Goal: Task Accomplishment & Management: Manage account settings

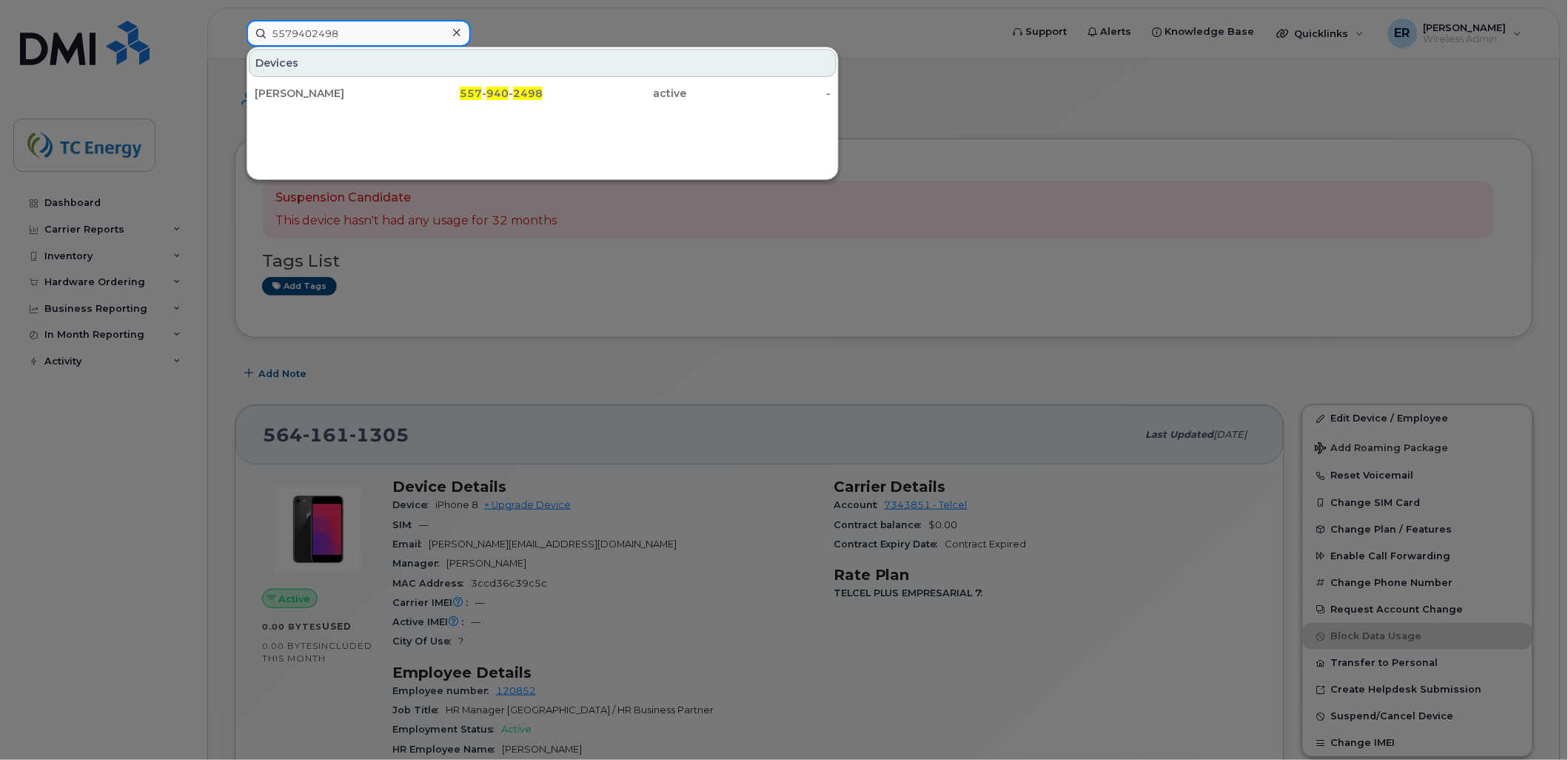
drag, startPoint x: 370, startPoint y: 30, endPoint x: 0, endPoint y: 16, distance: 370.3
paste input "651035545"
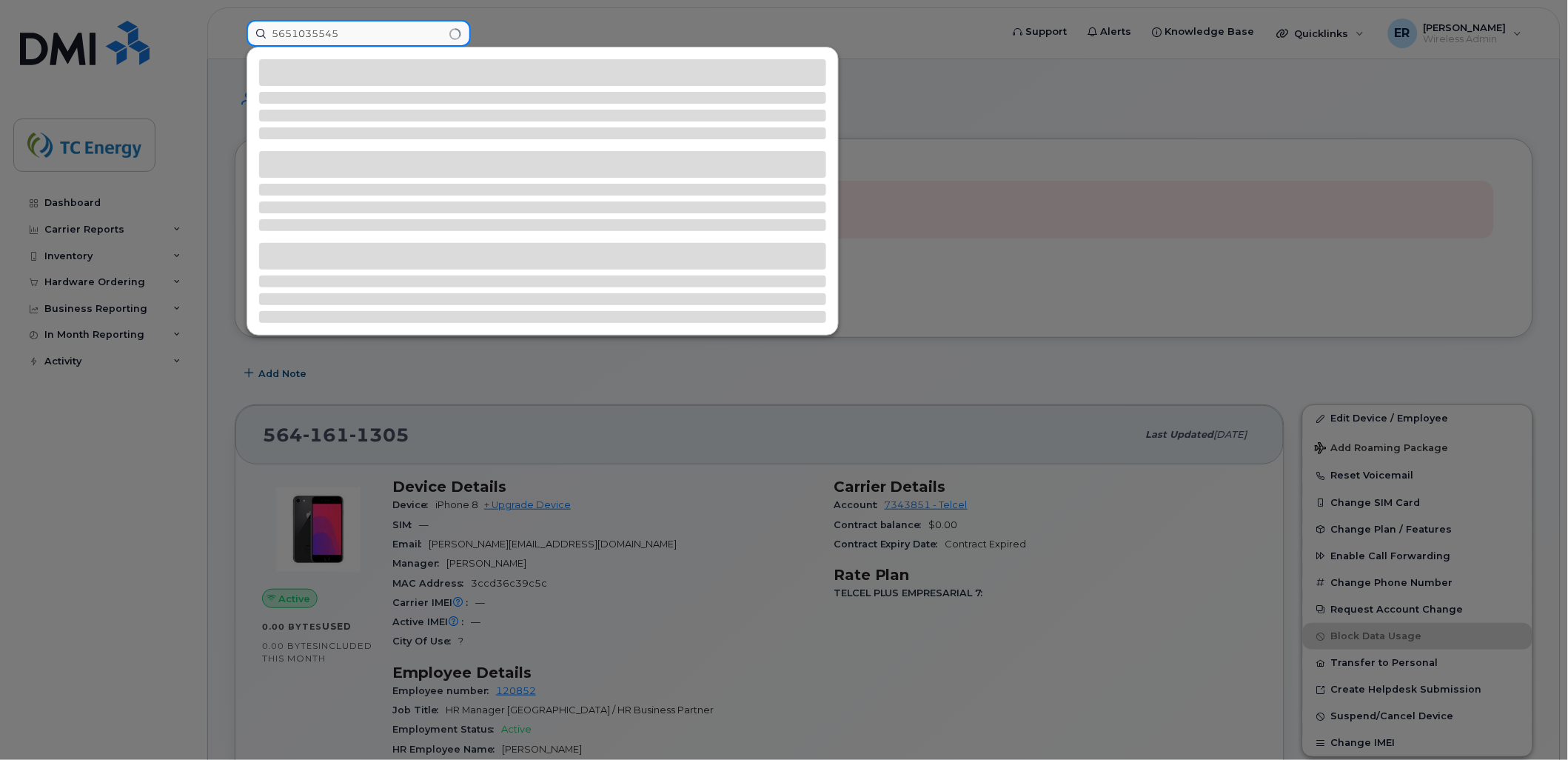
type input "5651035545"
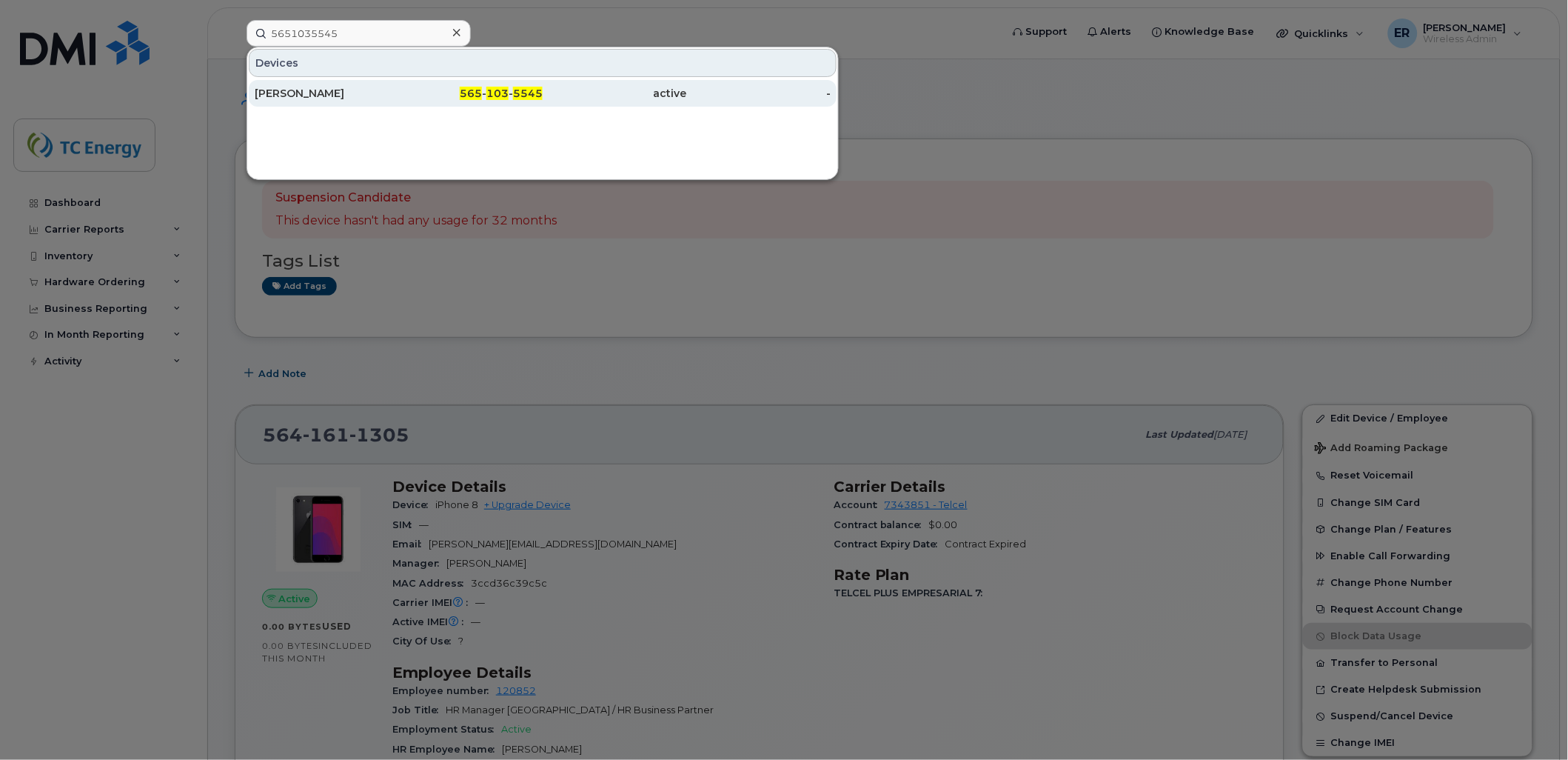
click at [286, 93] on div "[PERSON_NAME]" at bounding box center [327, 94] width 144 height 15
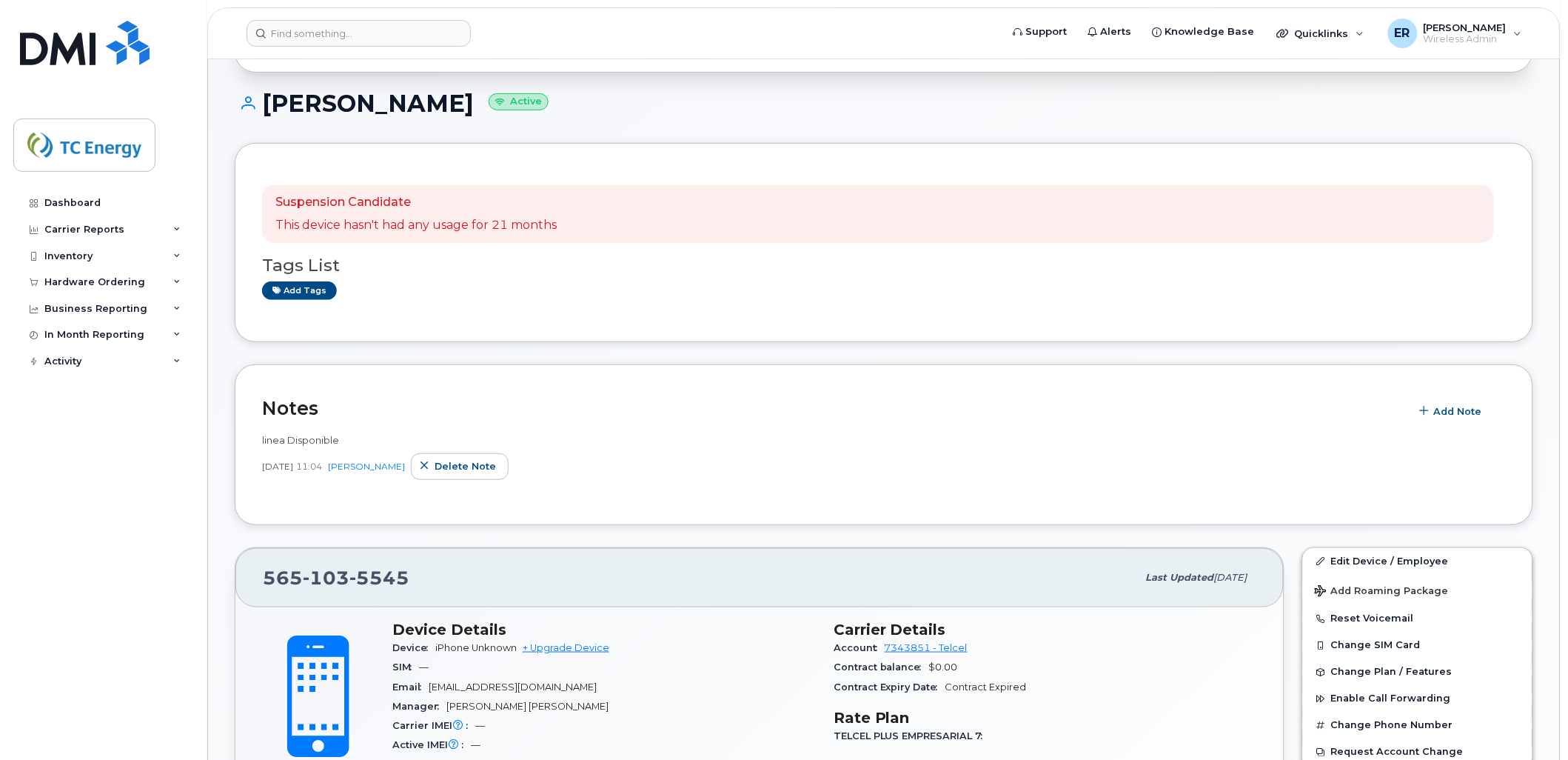
scroll to position [329, 0]
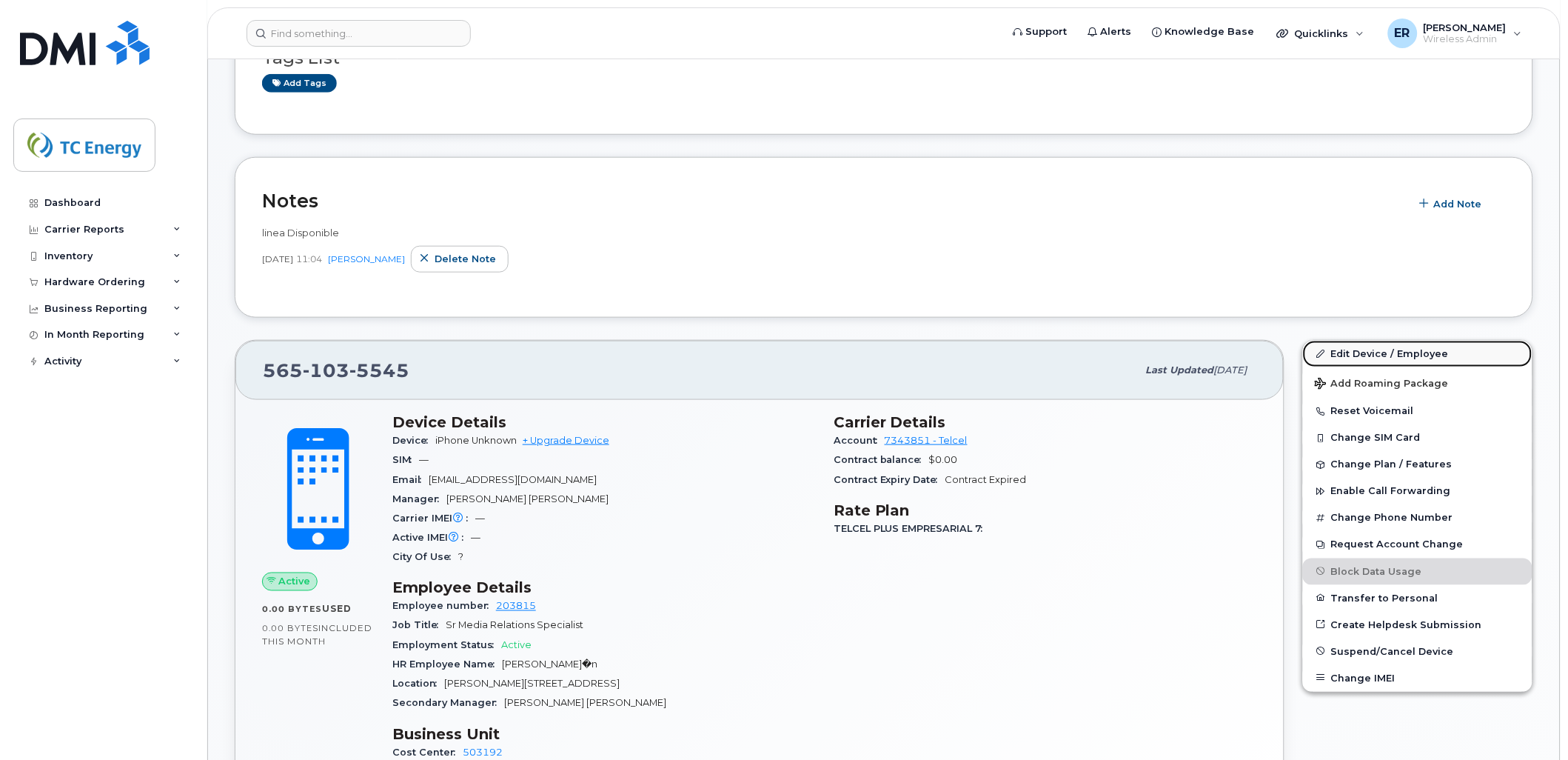
click at [1418, 350] on link "Edit Device / Employee" at bounding box center [1417, 354] width 230 height 26
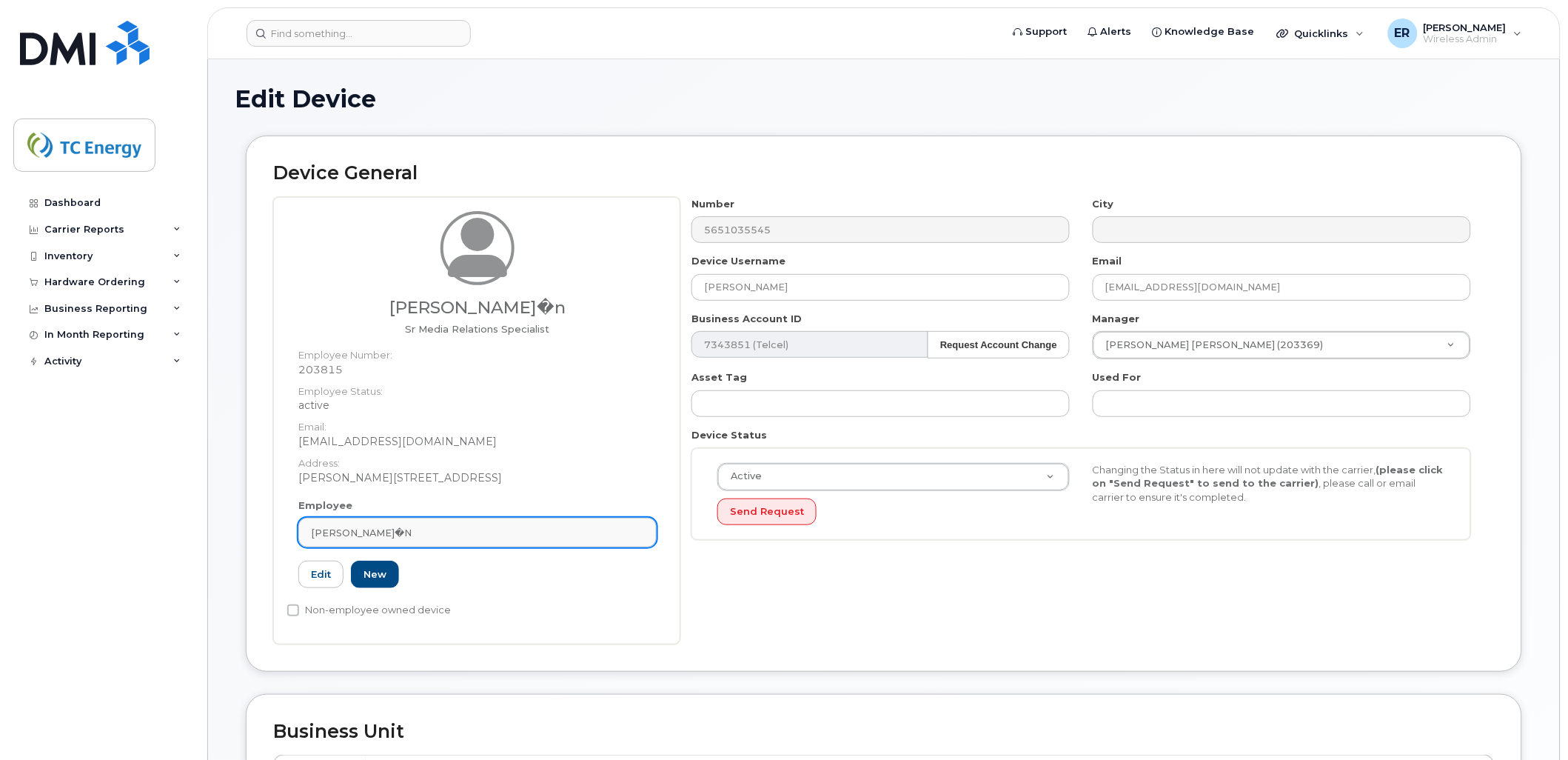
click at [579, 521] on link "[PERSON_NAME]�n" at bounding box center [477, 533] width 358 height 30
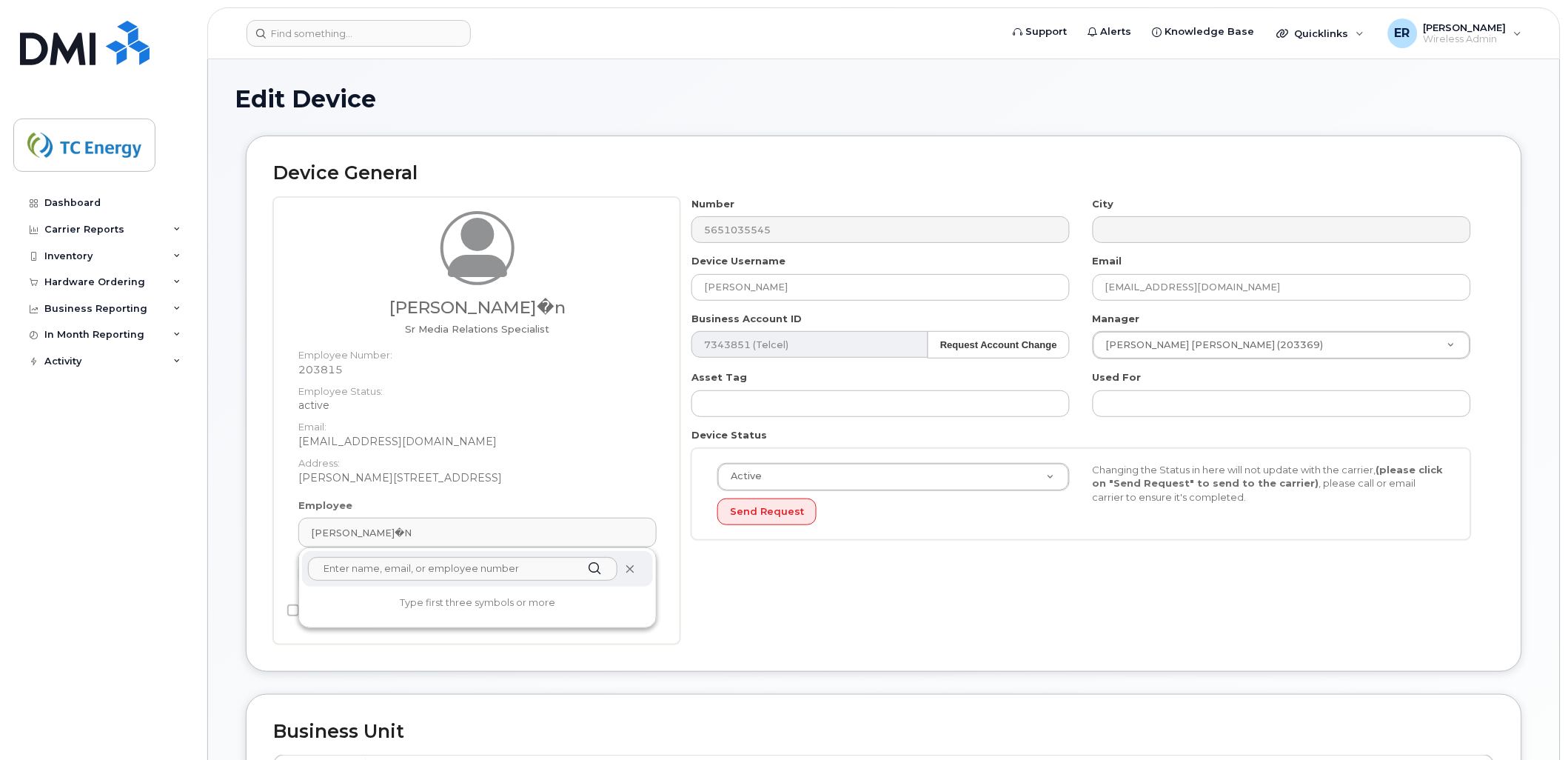
click at [635, 571] on div at bounding box center [477, 569] width 351 height 36
click at [632, 569] on icon at bounding box center [629, 570] width 9 height 9
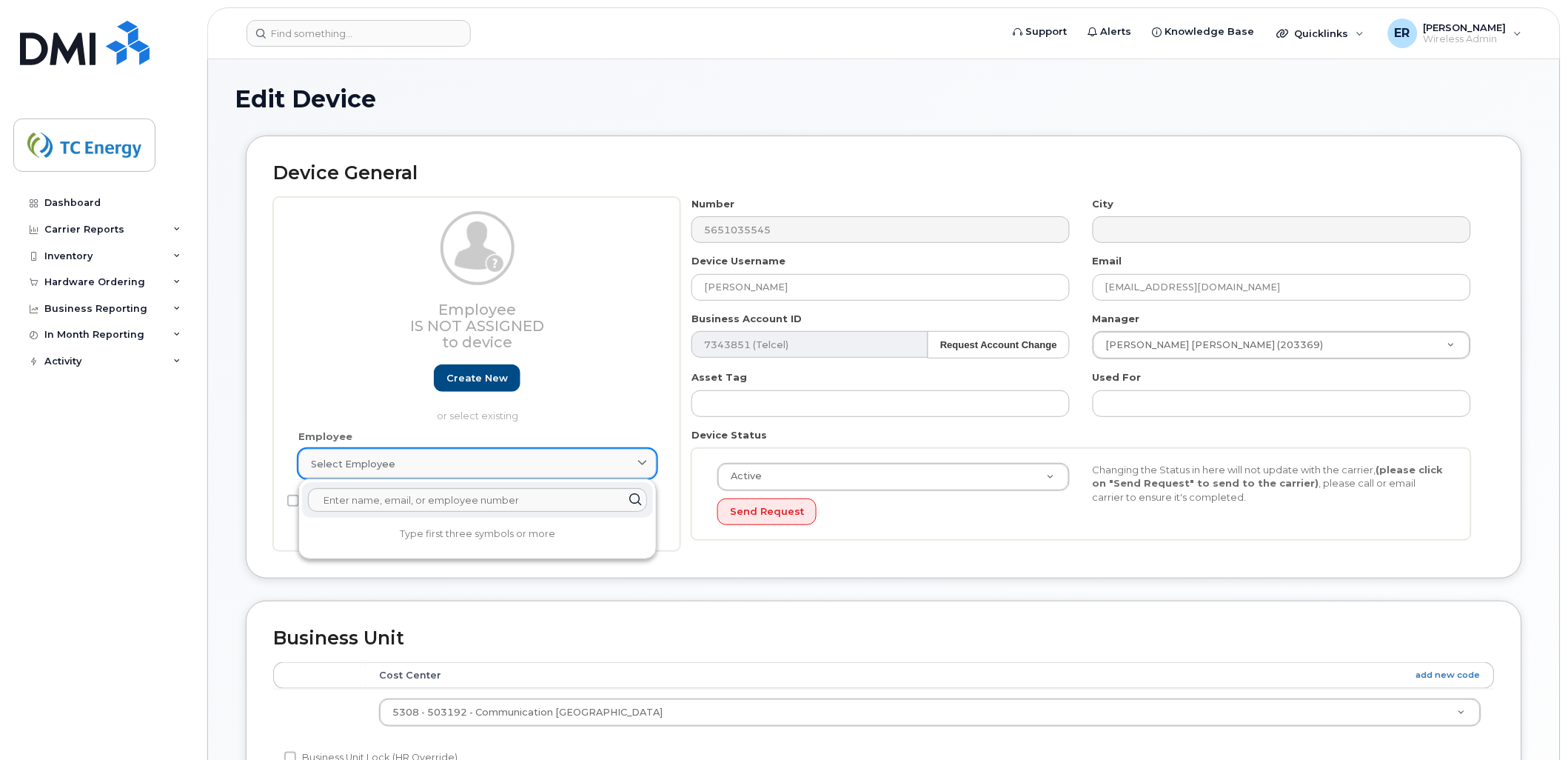
click at [445, 466] on div "Select employee" at bounding box center [477, 464] width 333 height 14
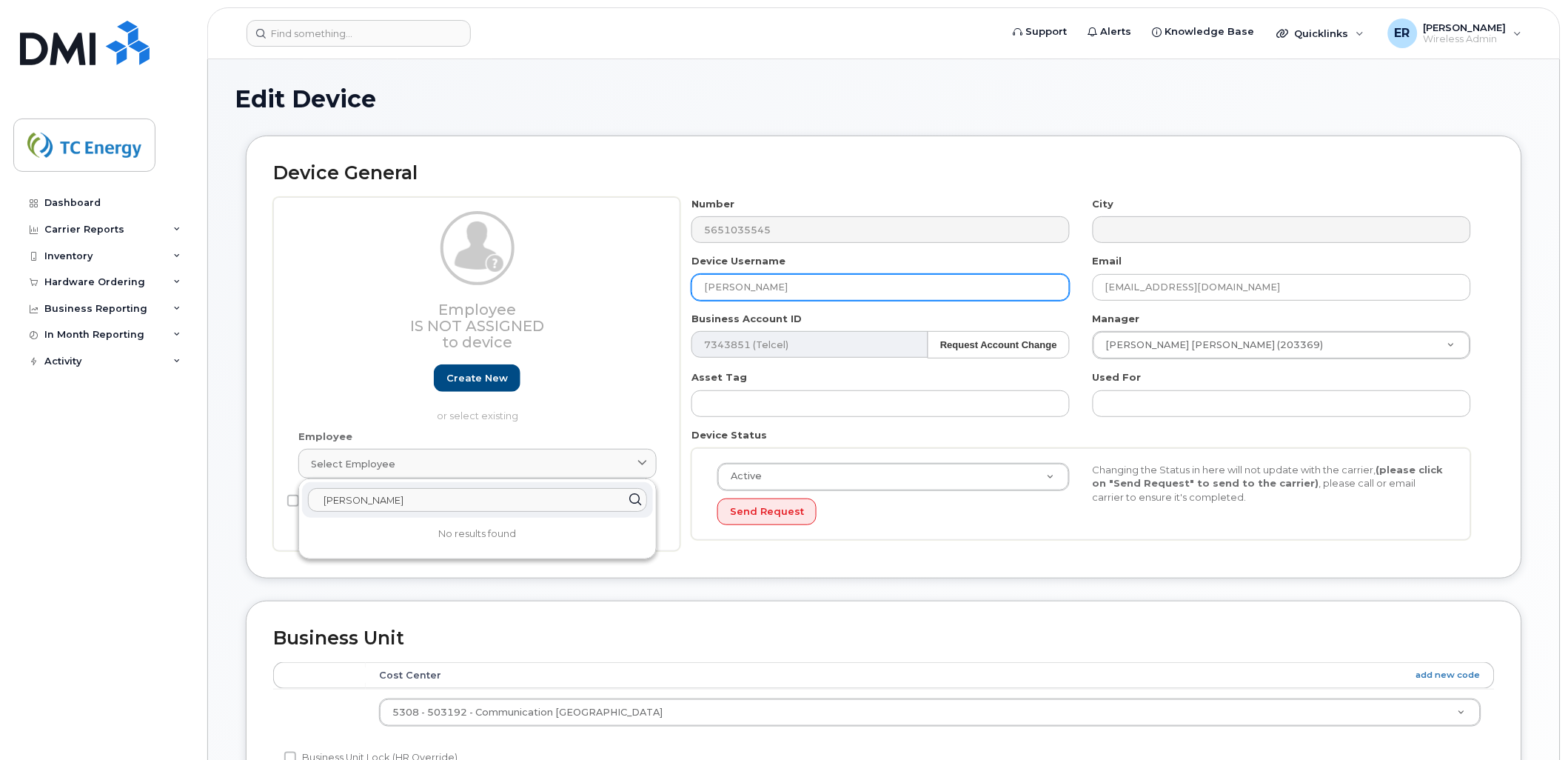
type input "isaac delgado"
drag, startPoint x: 804, startPoint y: 286, endPoint x: 818, endPoint y: 280, distance: 15.2
click at [805, 285] on input "[PERSON_NAME]" at bounding box center [880, 287] width 378 height 26
click at [529, 280] on div "Employee Is not assigned to device Create new or select existing Employee Selec…" at bounding box center [883, 374] width 1222 height 355
type input "Isaac Delgado"
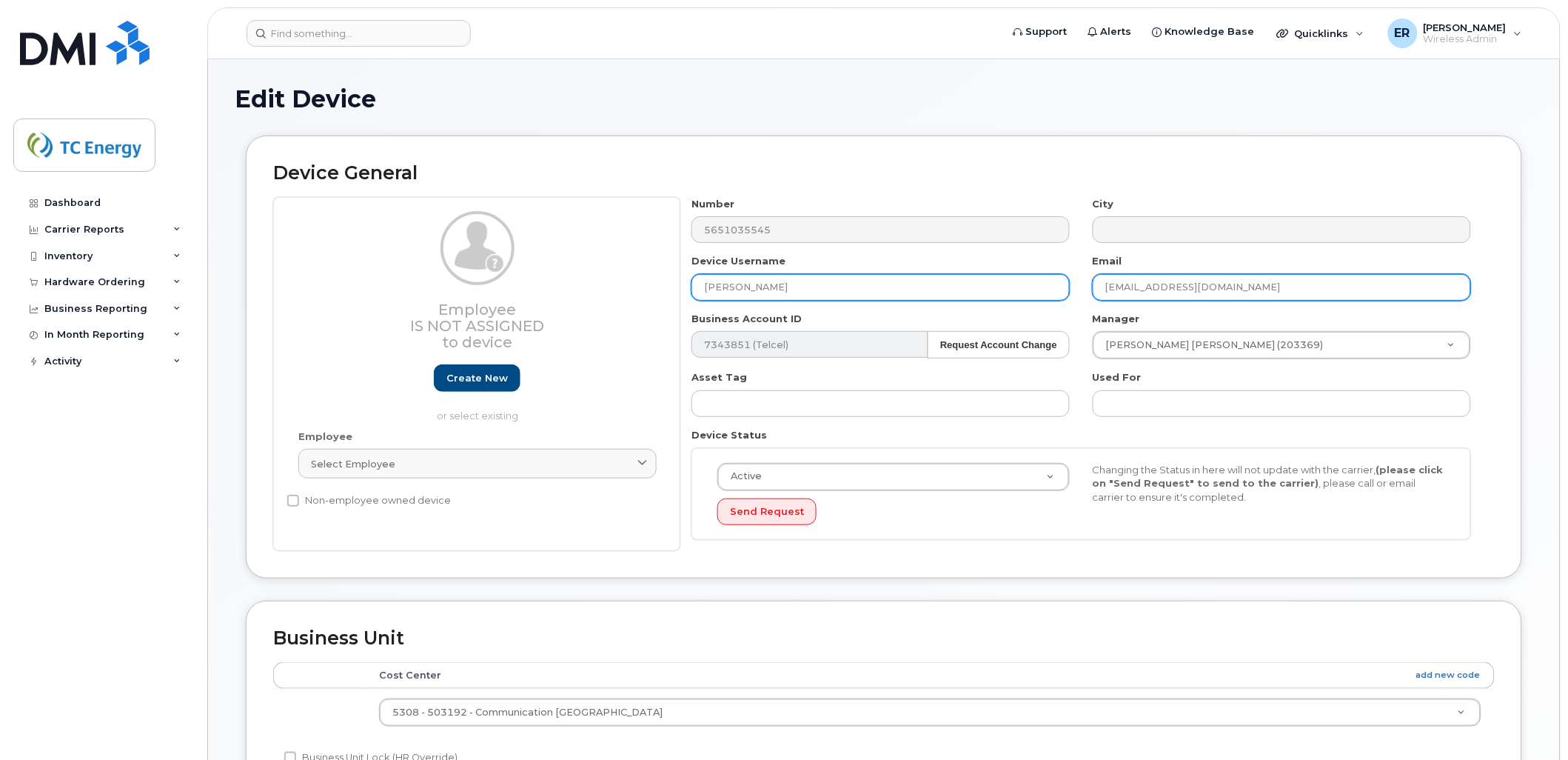
drag, startPoint x: 1045, startPoint y: 290, endPoint x: 956, endPoint y: 285, distance: 89.1
click at [956, 287] on div "Number 5651035545 City Device Username Isaac Delgado Email francisco_cuevas@tce…" at bounding box center [1082, 374] width 803 height 355
paste input "isaac_delgado"
type input "isaac_delgado@tcenergy.com"
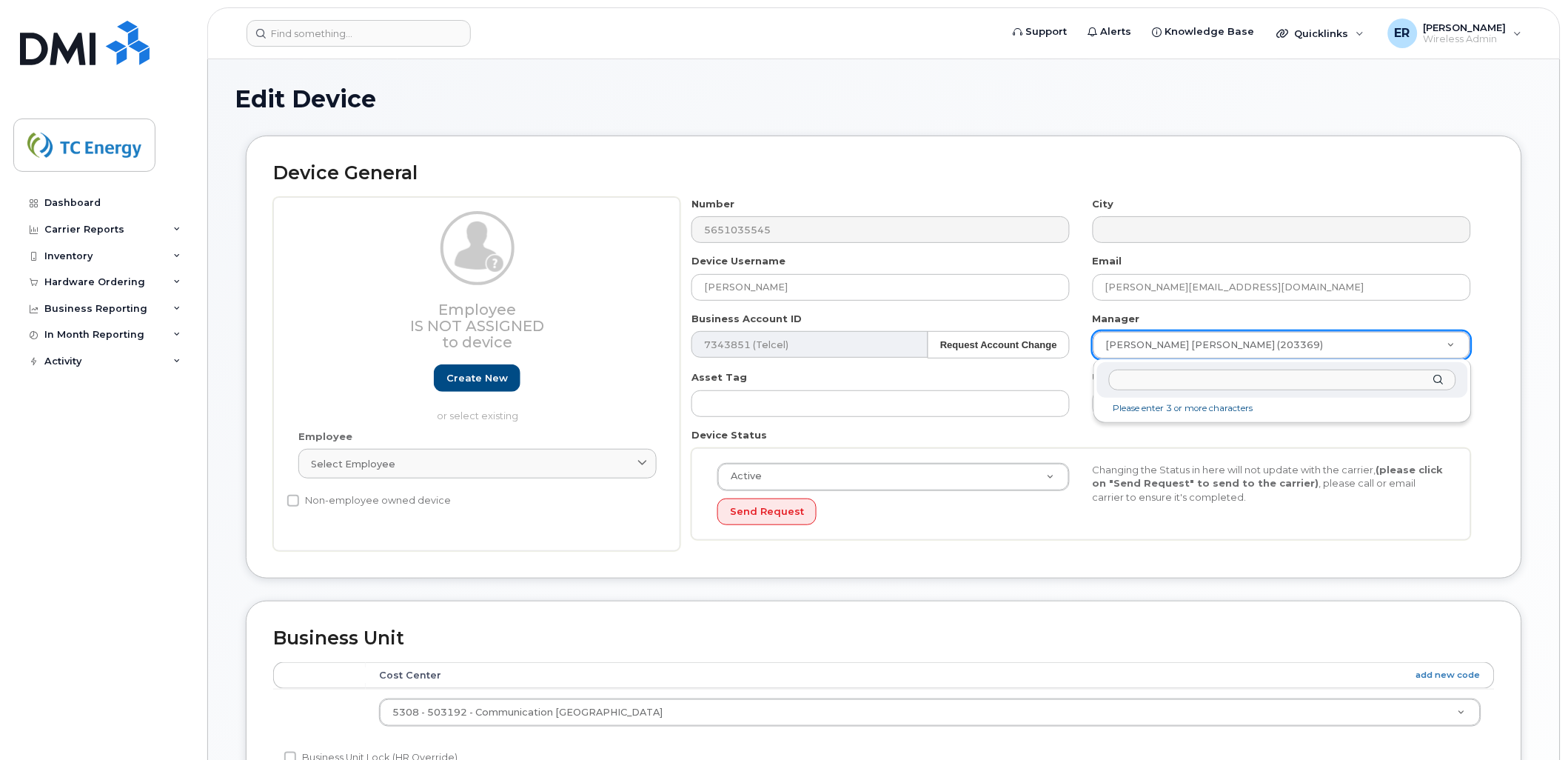
click at [1247, 386] on input "text" at bounding box center [1283, 380] width 347 height 22
type input "marco antonio"
type input "1530395"
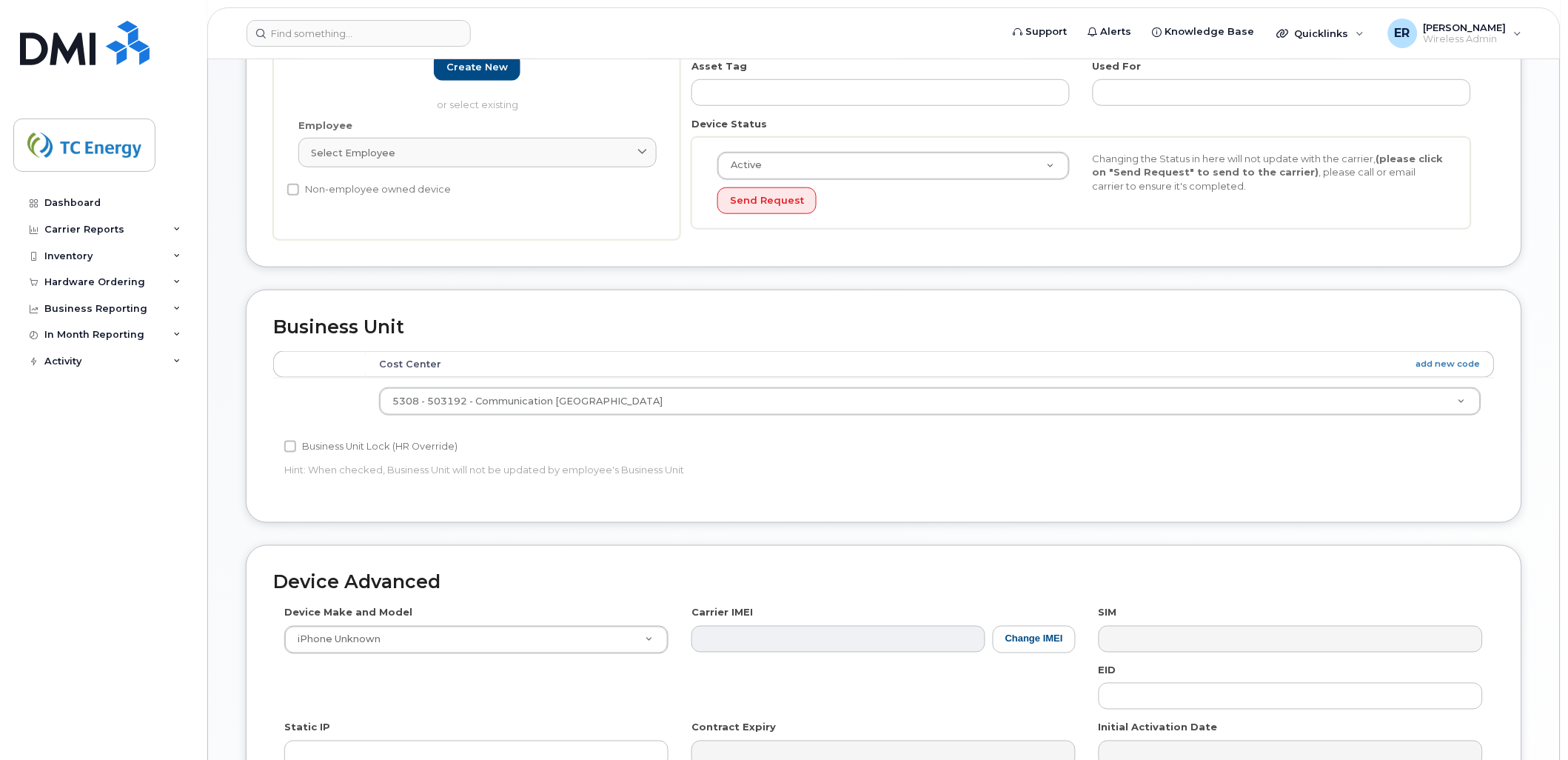
scroll to position [539, 0]
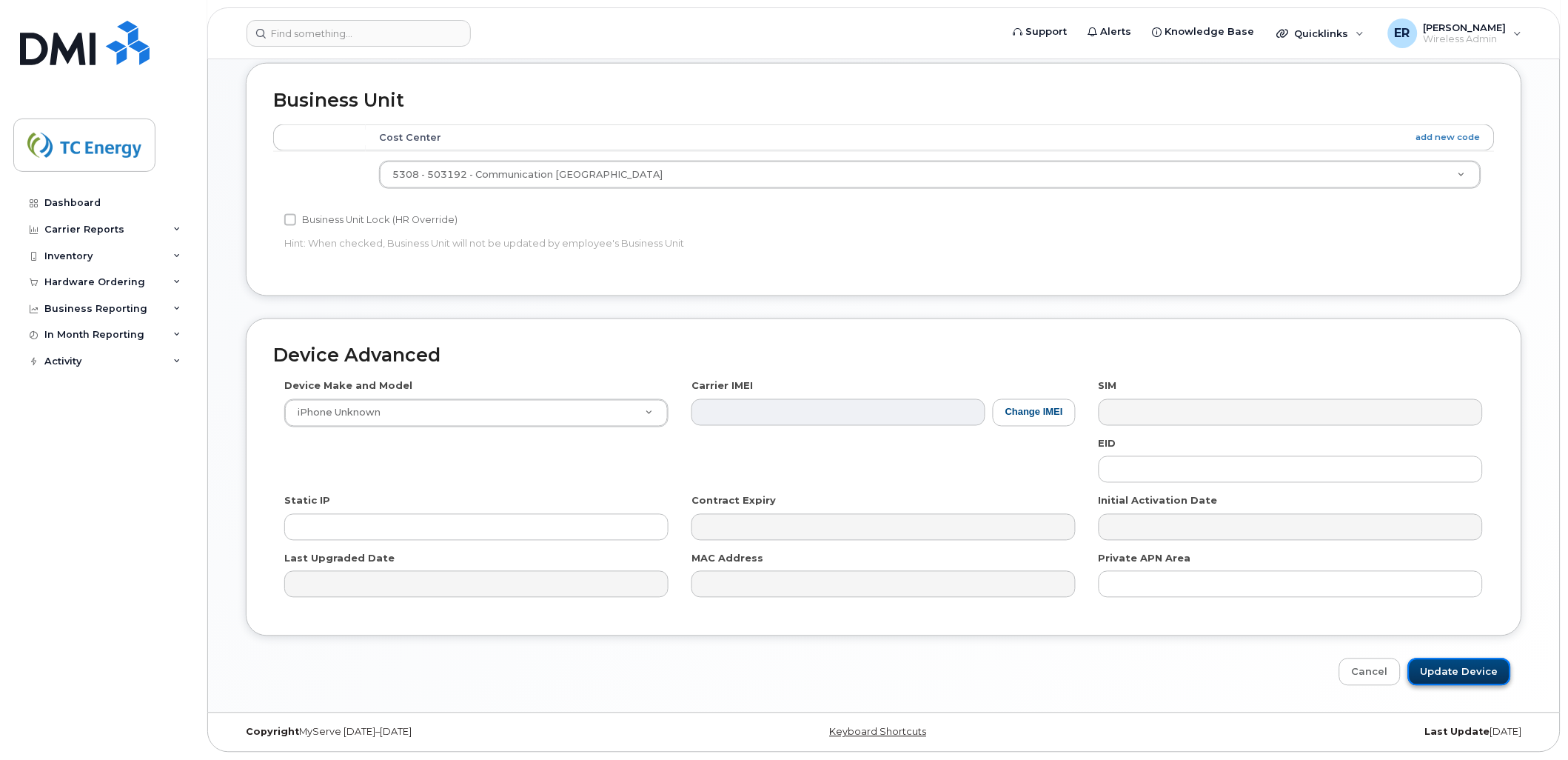
click at [1477, 676] on input "Update Device" at bounding box center [1460, 672] width 103 height 27
type input "Saving..."
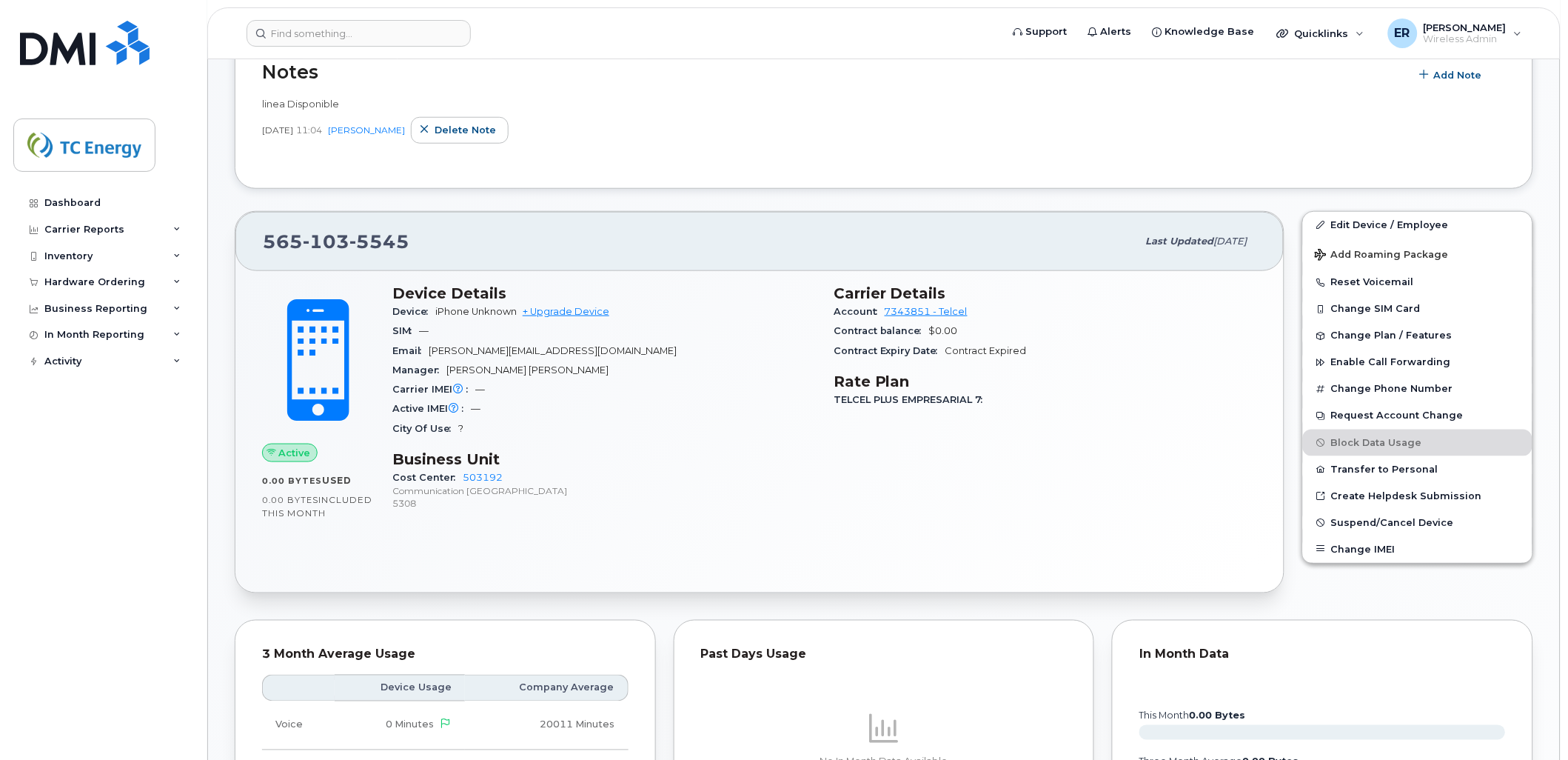
scroll to position [247, 0]
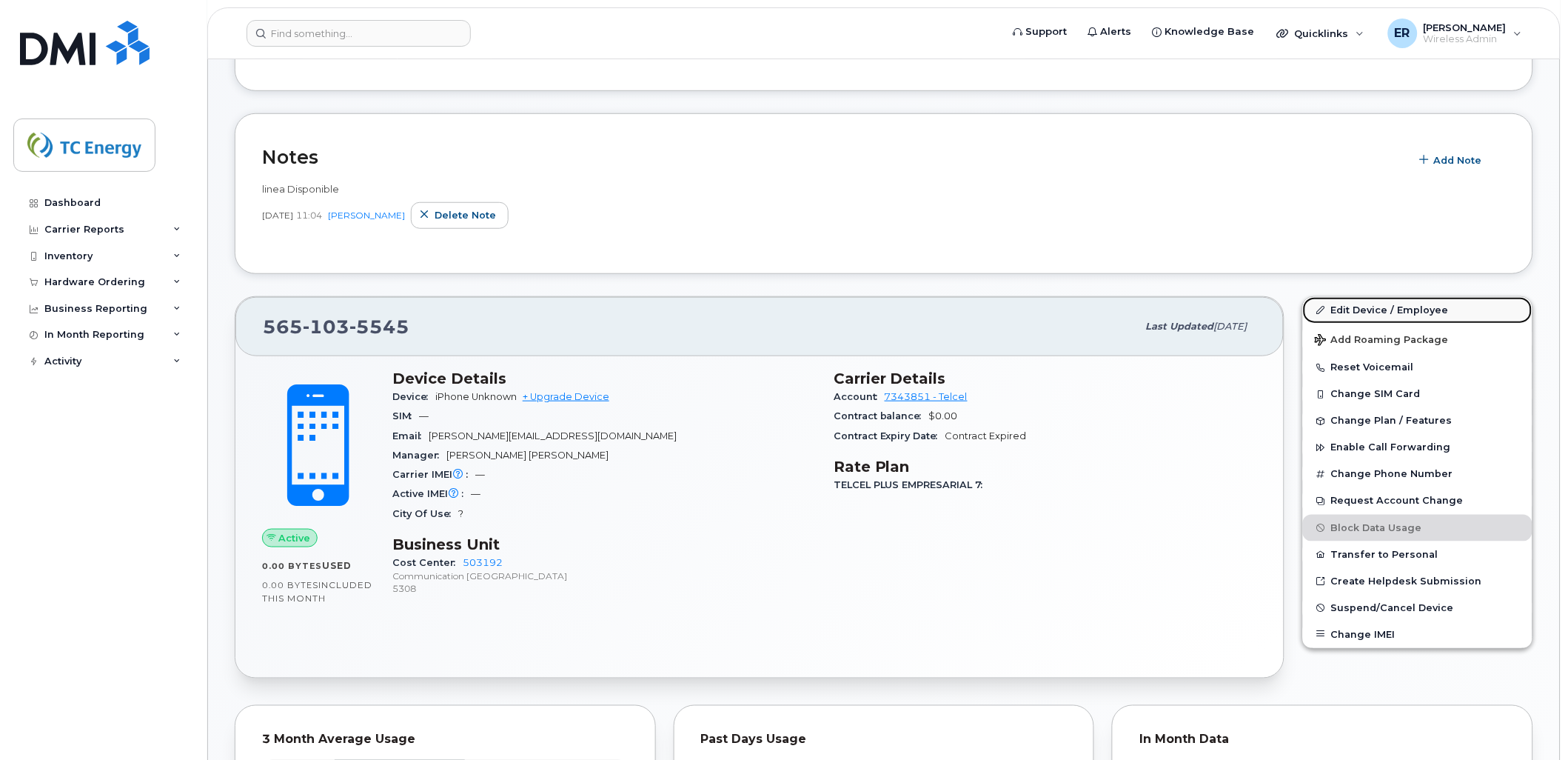
click at [1375, 313] on link "Edit Device / Employee" at bounding box center [1417, 311] width 230 height 26
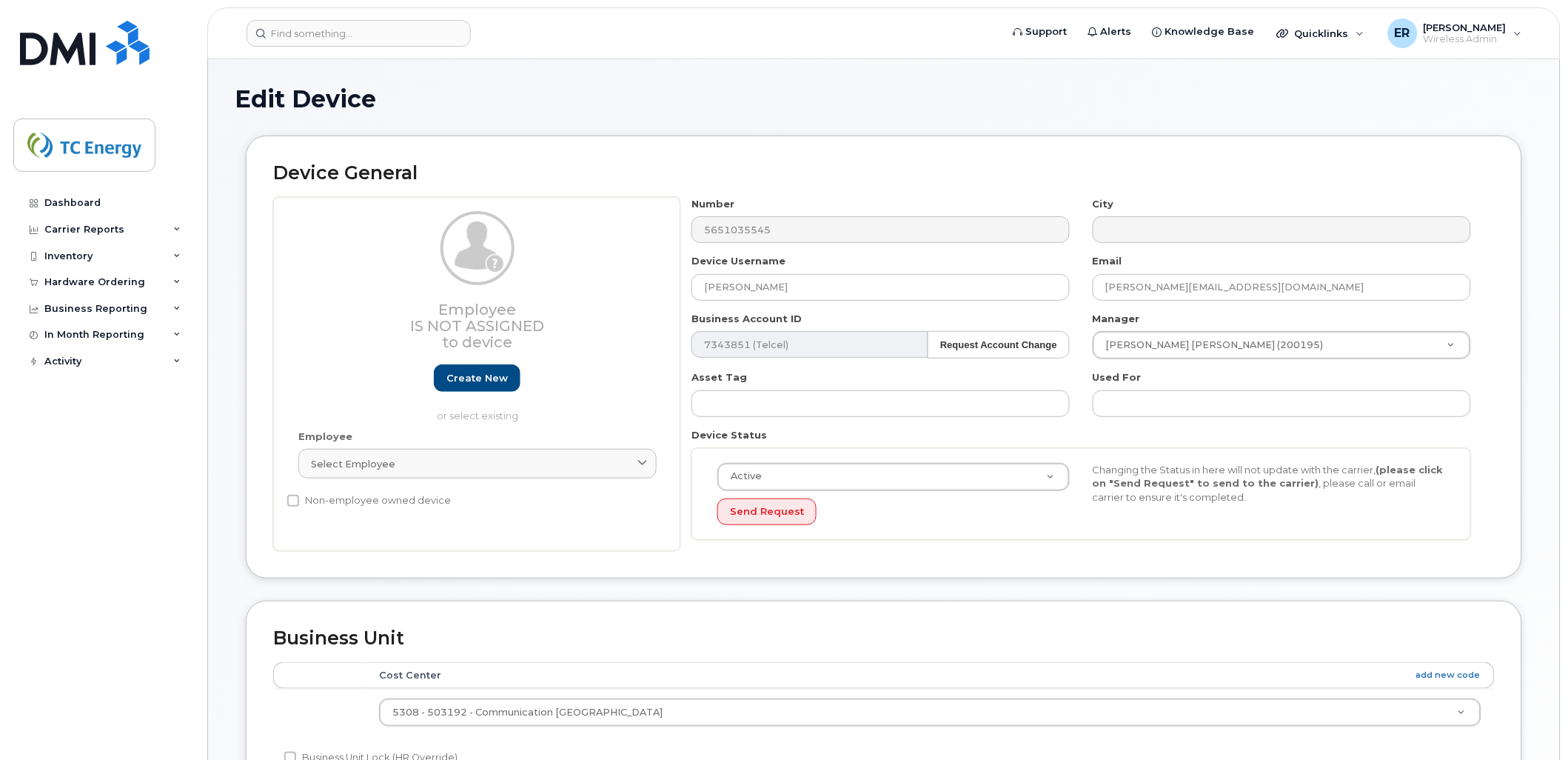
scroll to position [539, 0]
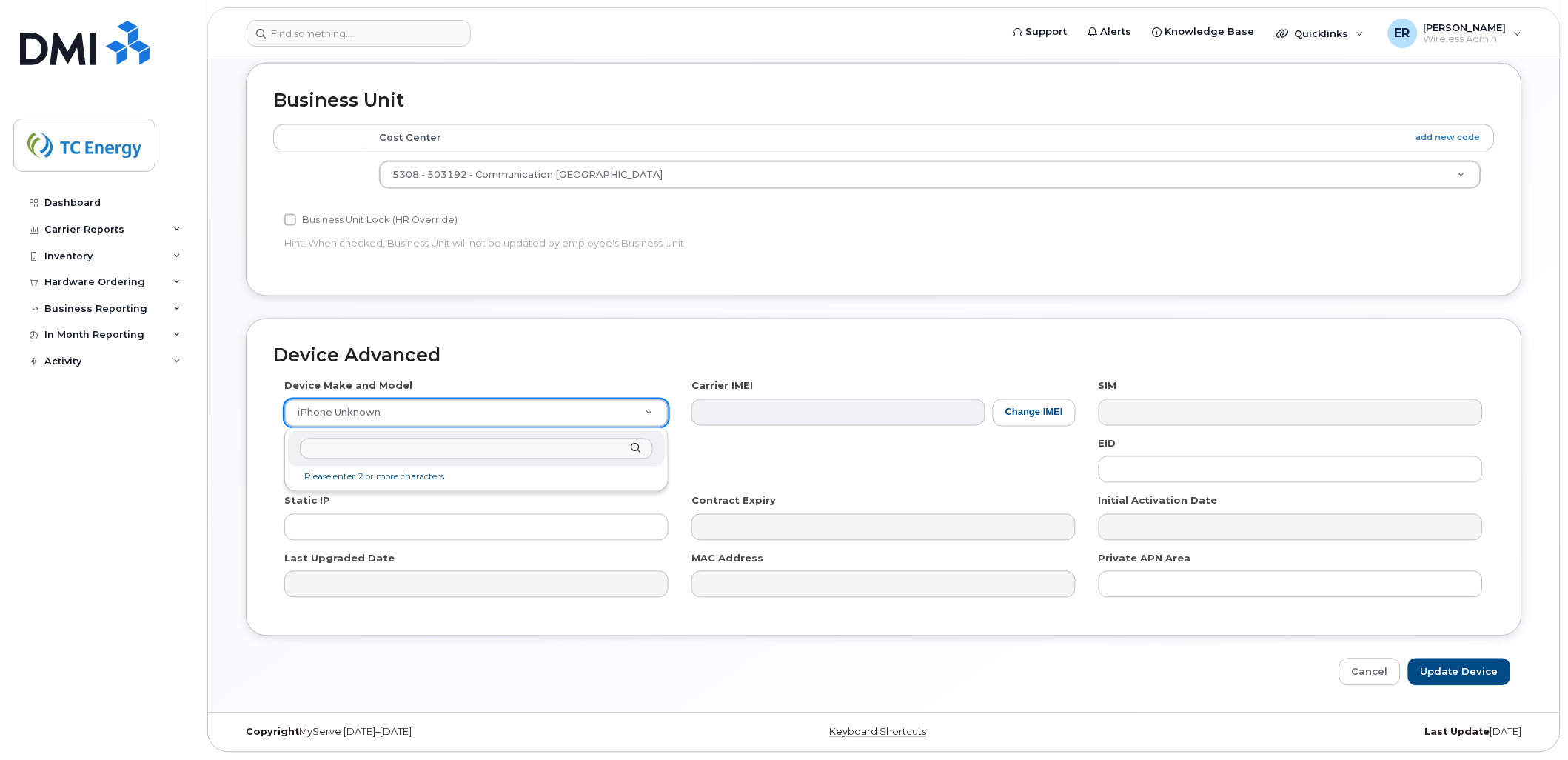
click at [542, 448] on input "text" at bounding box center [476, 448] width 354 height 22
type input "iphone 13"
select select "2614"
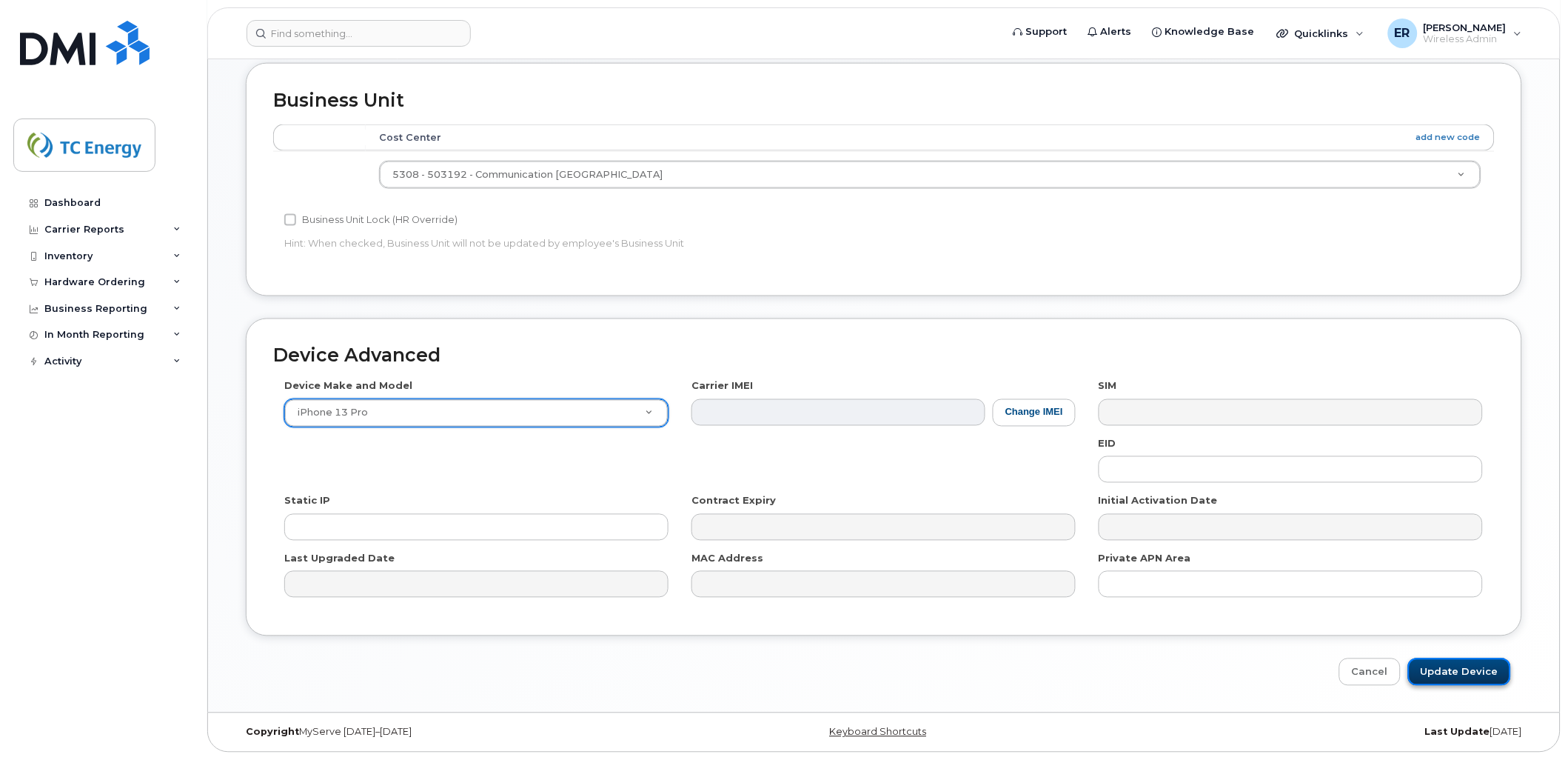
click at [1457, 667] on input "Update Device" at bounding box center [1460, 672] width 103 height 27
type input "Saving..."
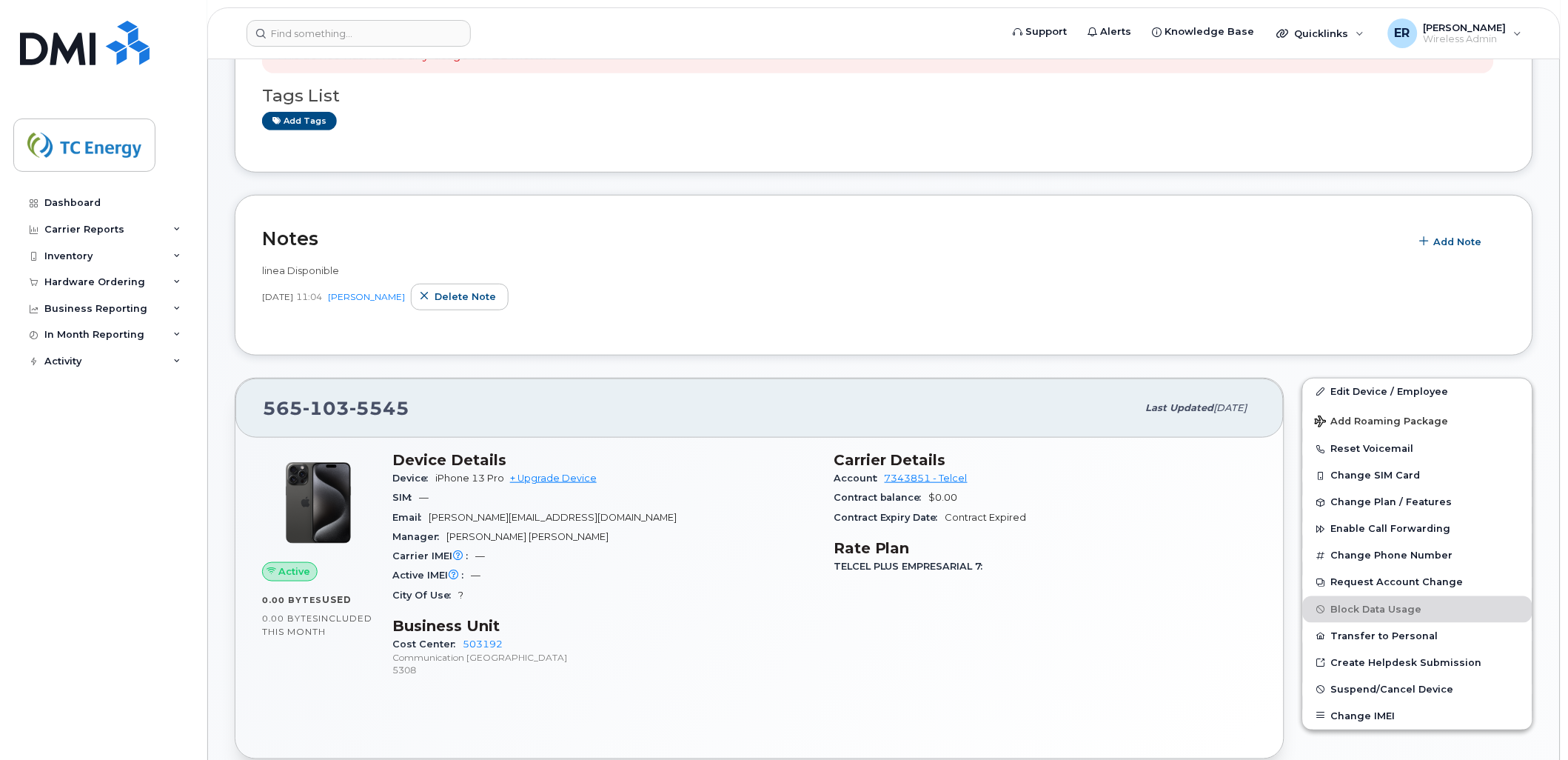
scroll to position [164, 0]
click at [430, 293] on icon "button" at bounding box center [425, 297] width 9 height 9
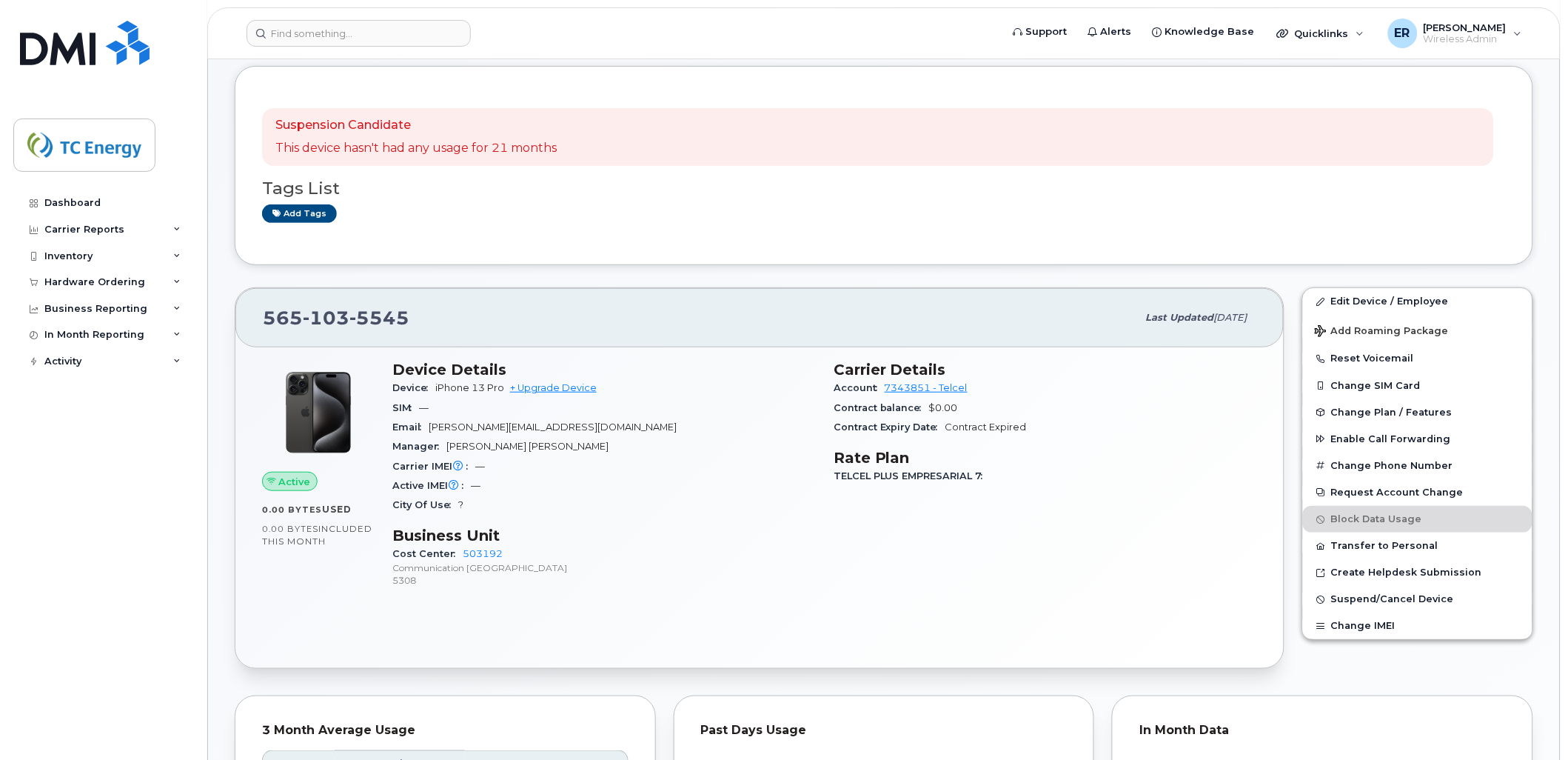
scroll to position [0, 0]
